Goal: Information Seeking & Learning: Learn about a topic

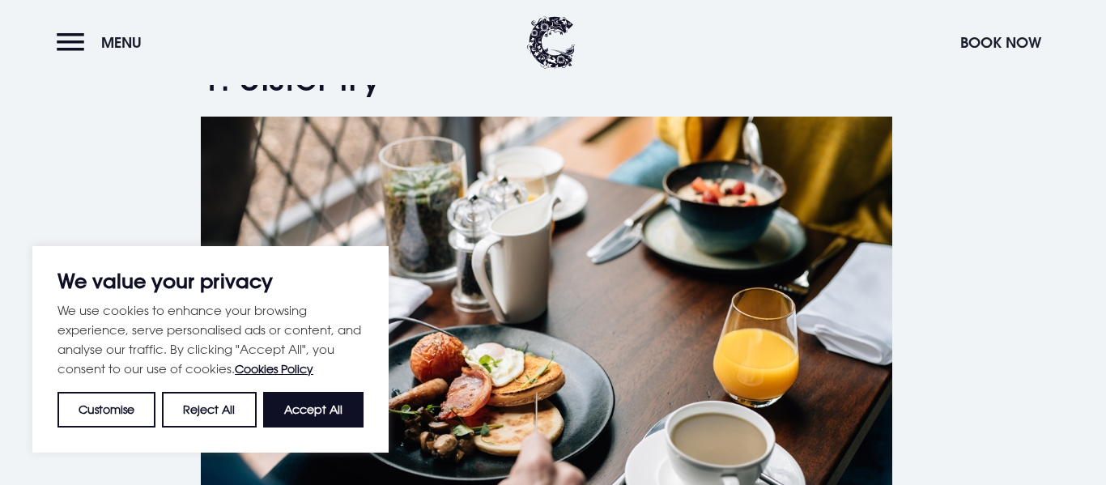
scroll to position [652, 0]
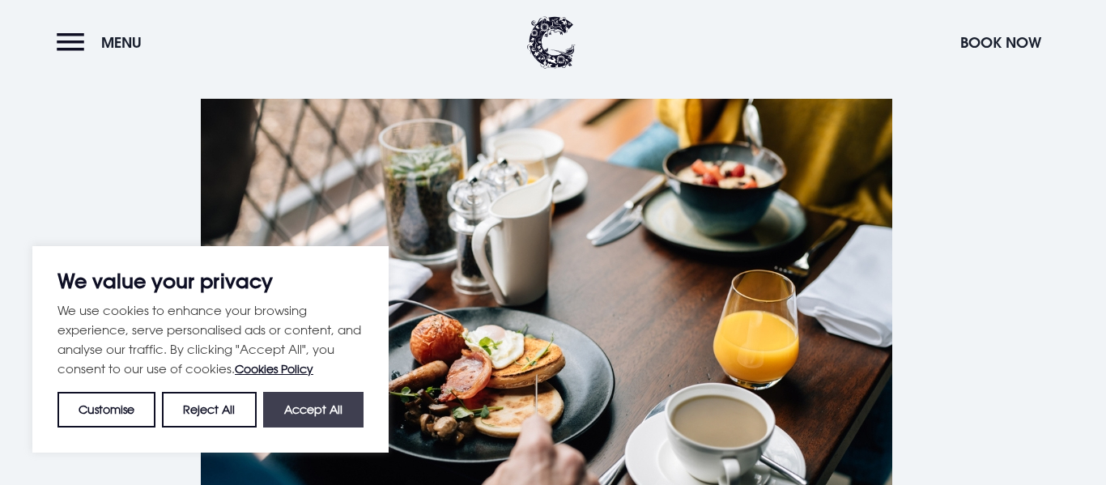
click at [297, 422] on button "Accept All" at bounding box center [313, 410] width 100 height 36
checkbox input "true"
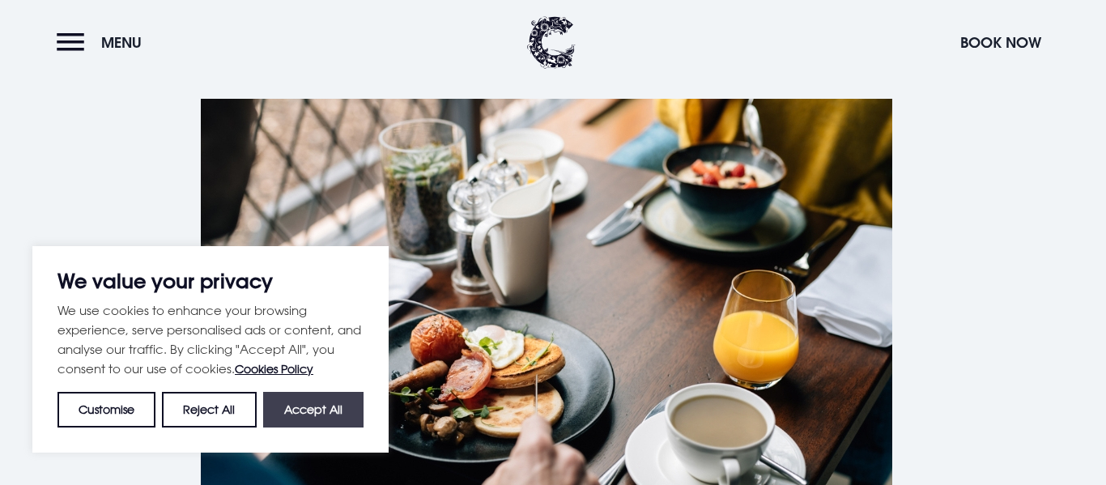
checkbox input "true"
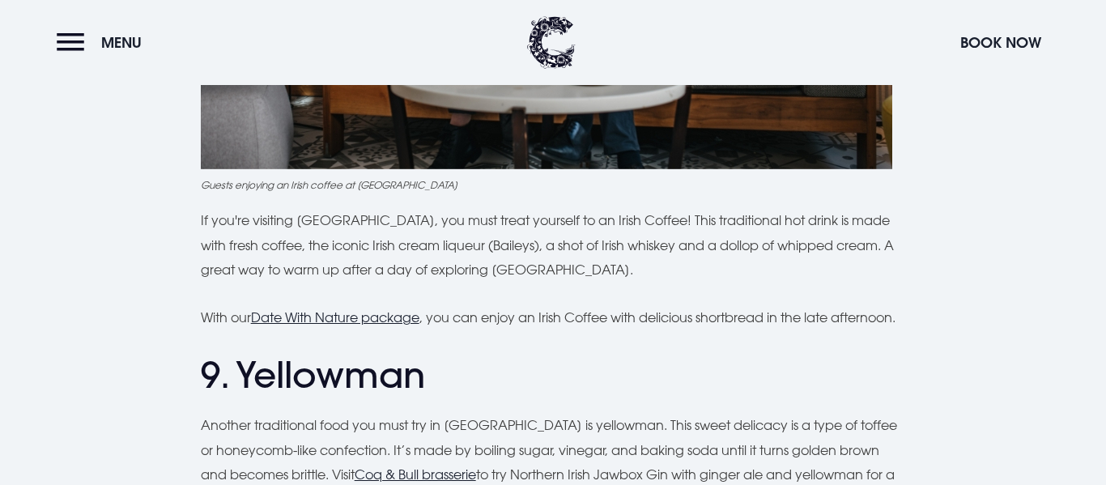
scroll to position [3664, 0]
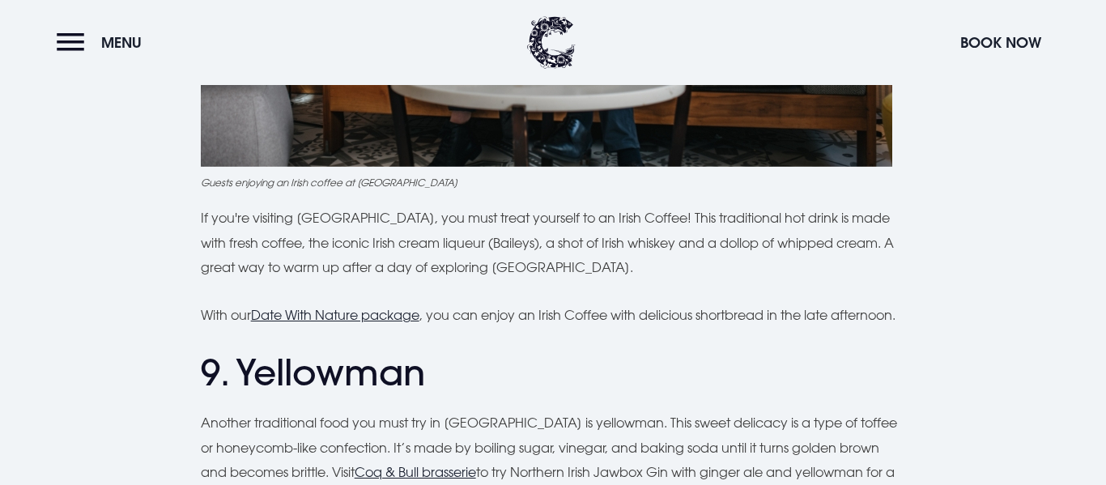
click at [304, 380] on h2 "9. Yellowman" at bounding box center [553, 373] width 705 height 43
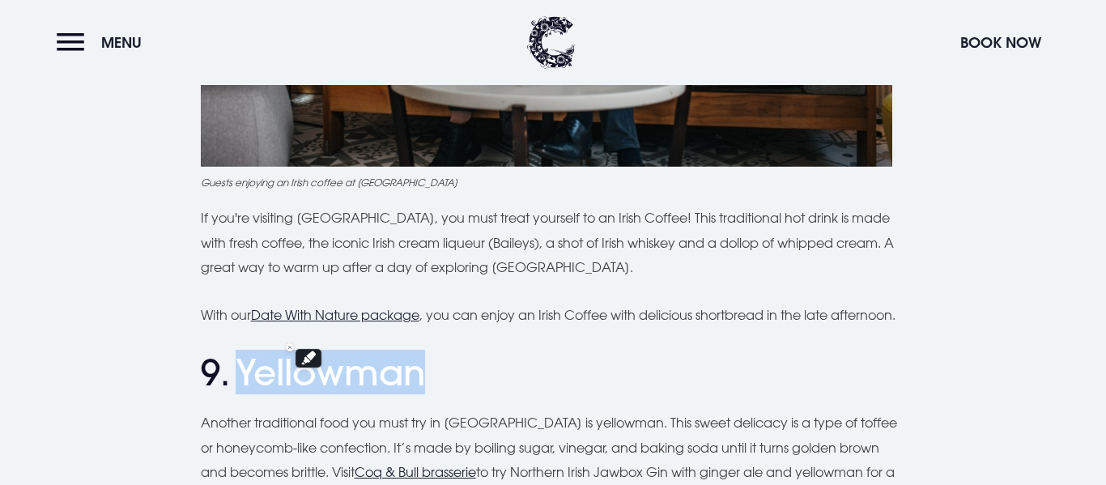
copy h2 "Yellowman"
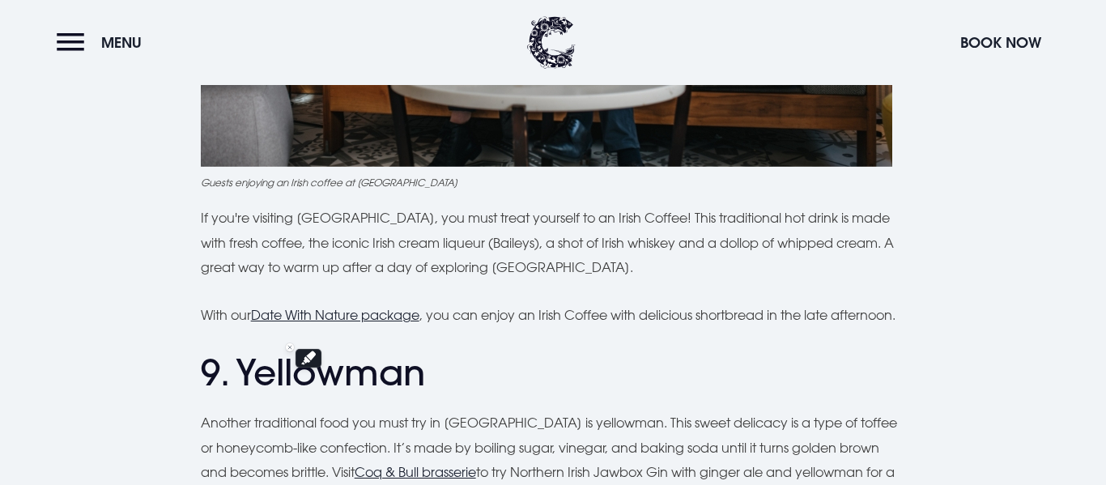
click at [598, 243] on p "If you're visiting [GEOGRAPHIC_DATA], you must treat yourself to an Irish Coffe…" at bounding box center [553, 243] width 705 height 74
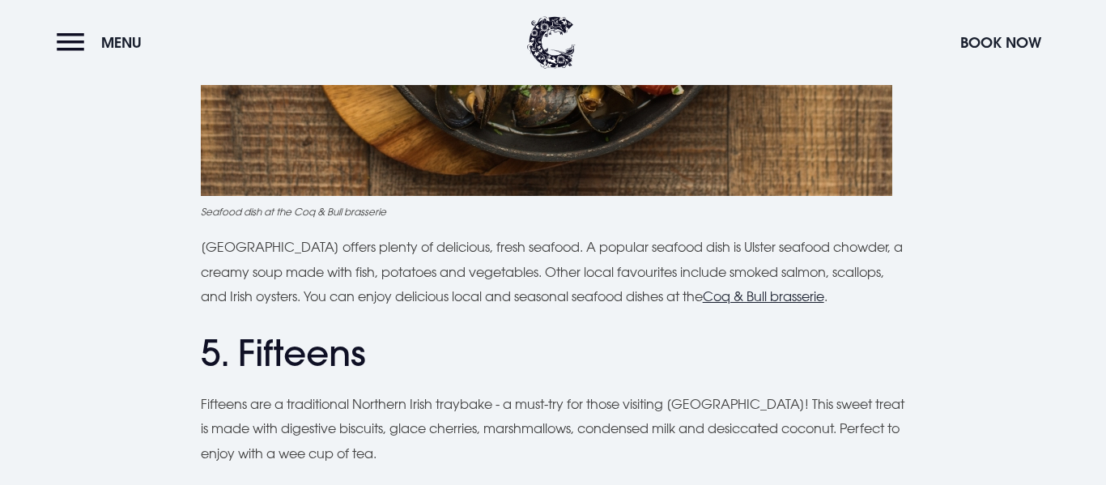
scroll to position [1982, 0]
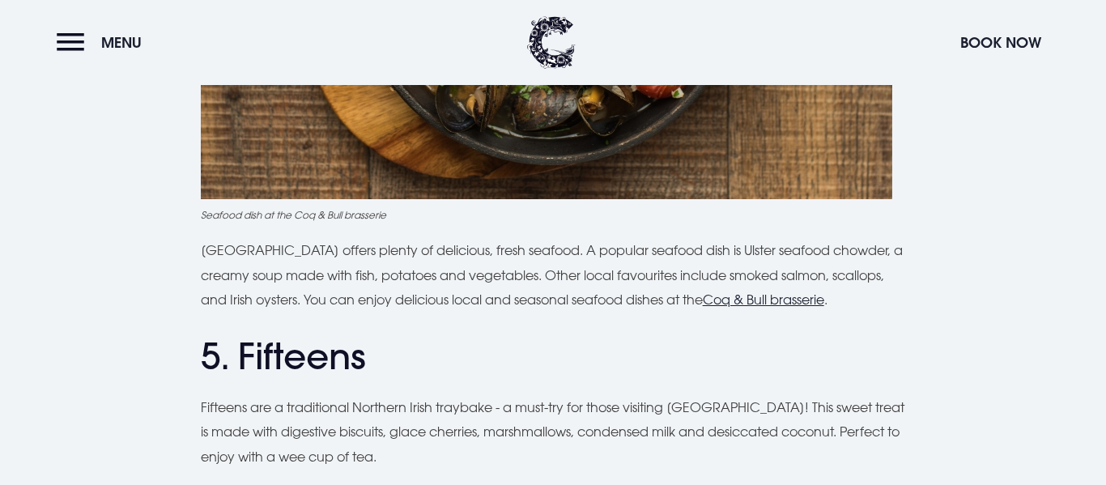
click at [329, 336] on h2 "5. Fifteens" at bounding box center [553, 356] width 705 height 43
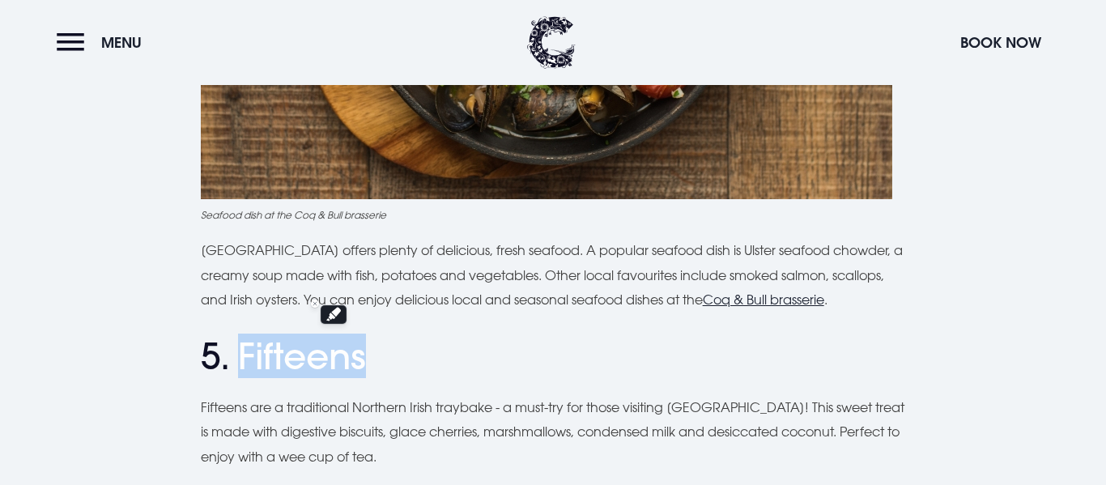
copy h2 "Fifteens"
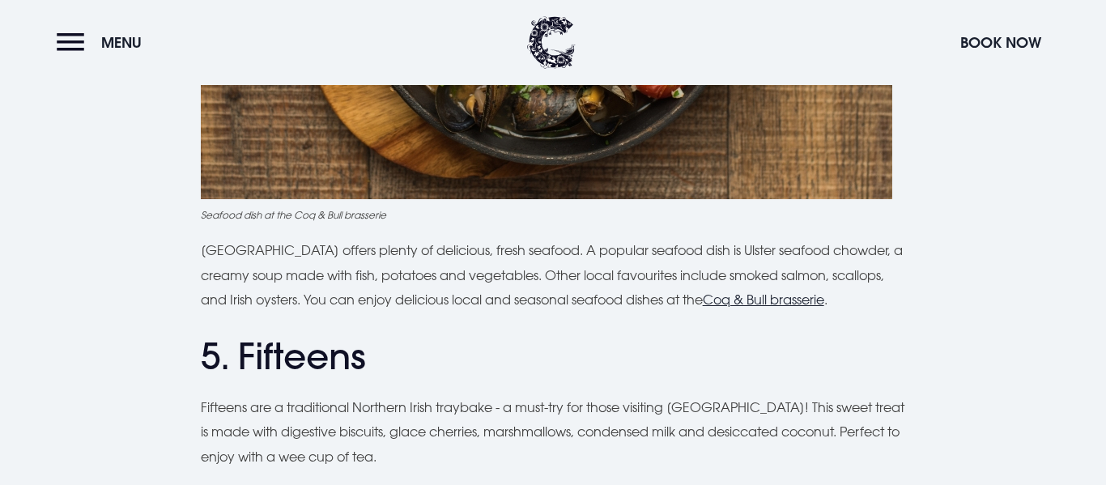
scroll to position [0, 0]
